Goal: Complete application form

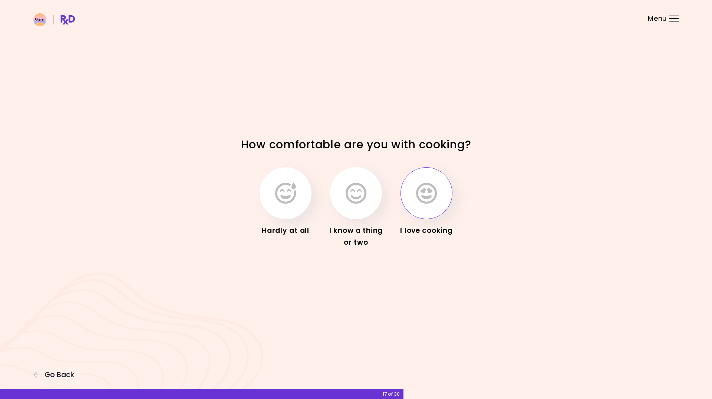
click at [415, 198] on button "button" at bounding box center [426, 193] width 52 height 52
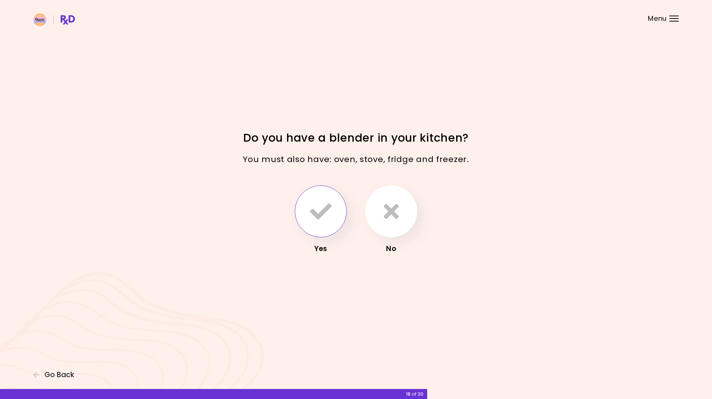
click at [317, 222] on icon "button" at bounding box center [321, 212] width 22 height 22
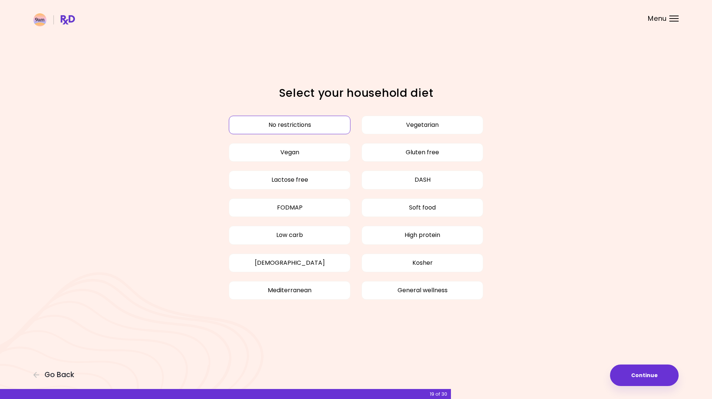
click at [308, 123] on button "No restrictions" at bounding box center [290, 125] width 122 height 19
click at [649, 376] on button "Continue" at bounding box center [644, 375] width 69 height 22
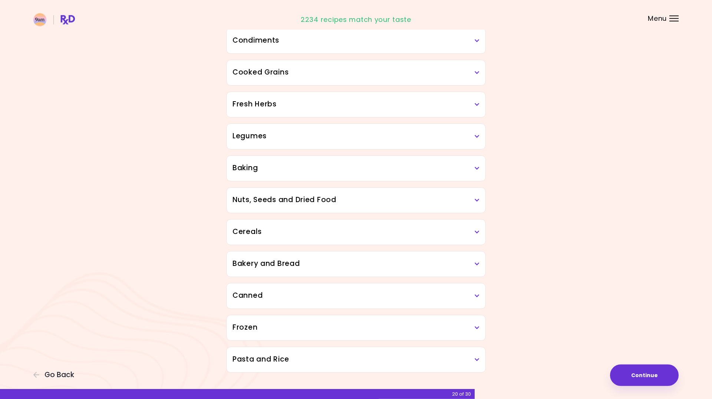
scroll to position [255, 0]
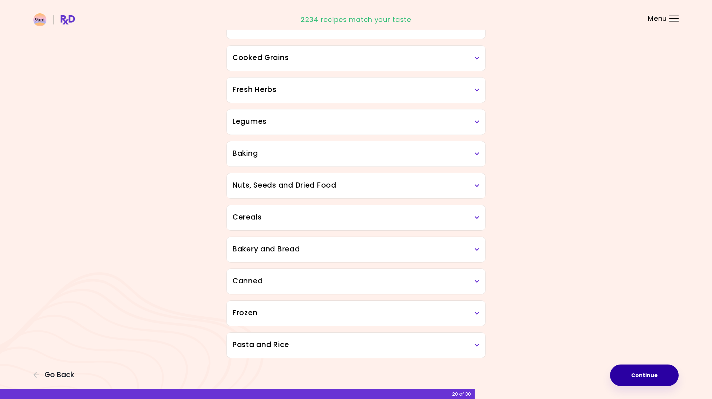
click at [647, 368] on button "Continue" at bounding box center [644, 375] width 69 height 22
